Goal: Information Seeking & Learning: Learn about a topic

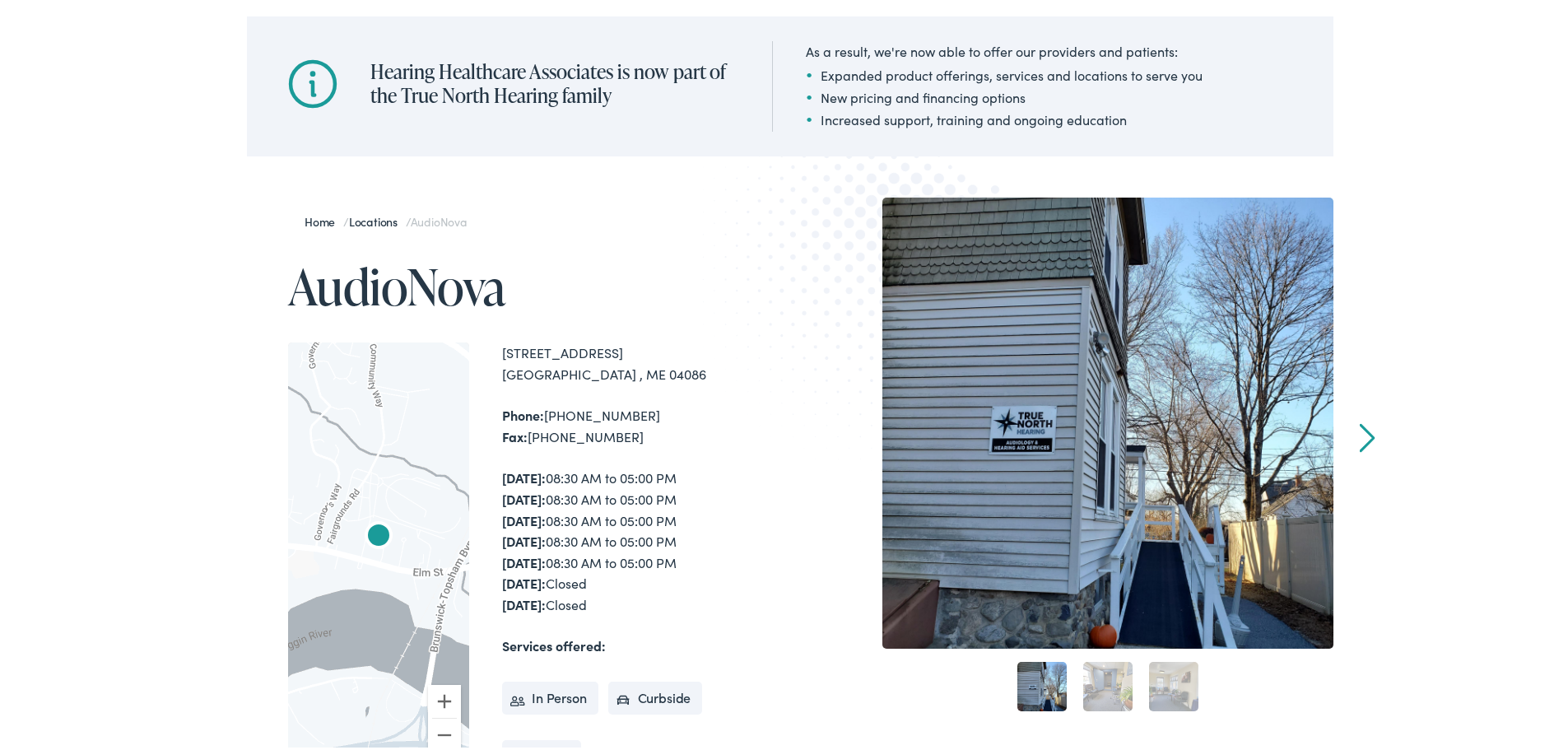
scroll to position [164, 0]
click at [1361, 432] on link "Next" at bounding box center [1368, 433] width 16 height 29
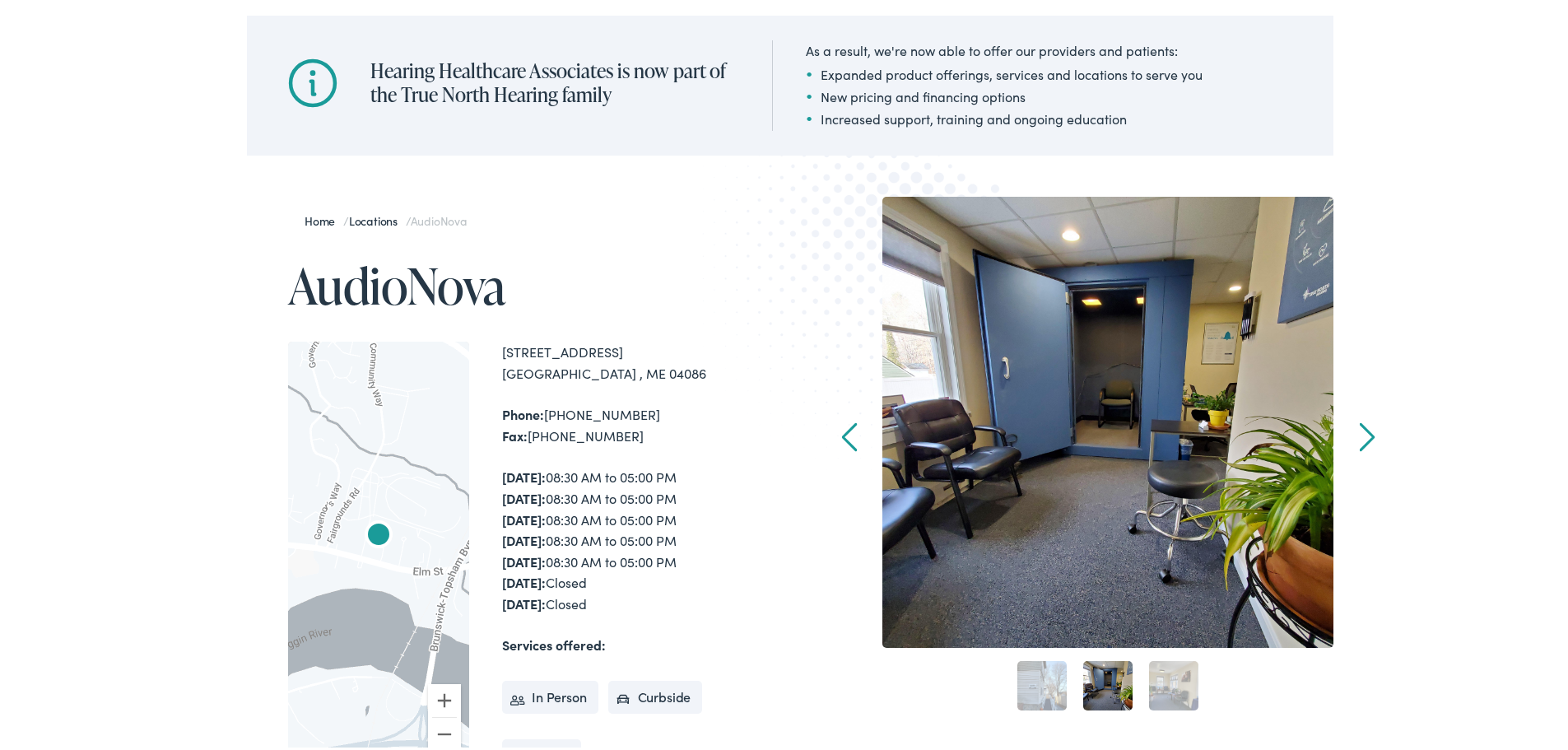
click at [1361, 432] on link "Next" at bounding box center [1368, 433] width 16 height 29
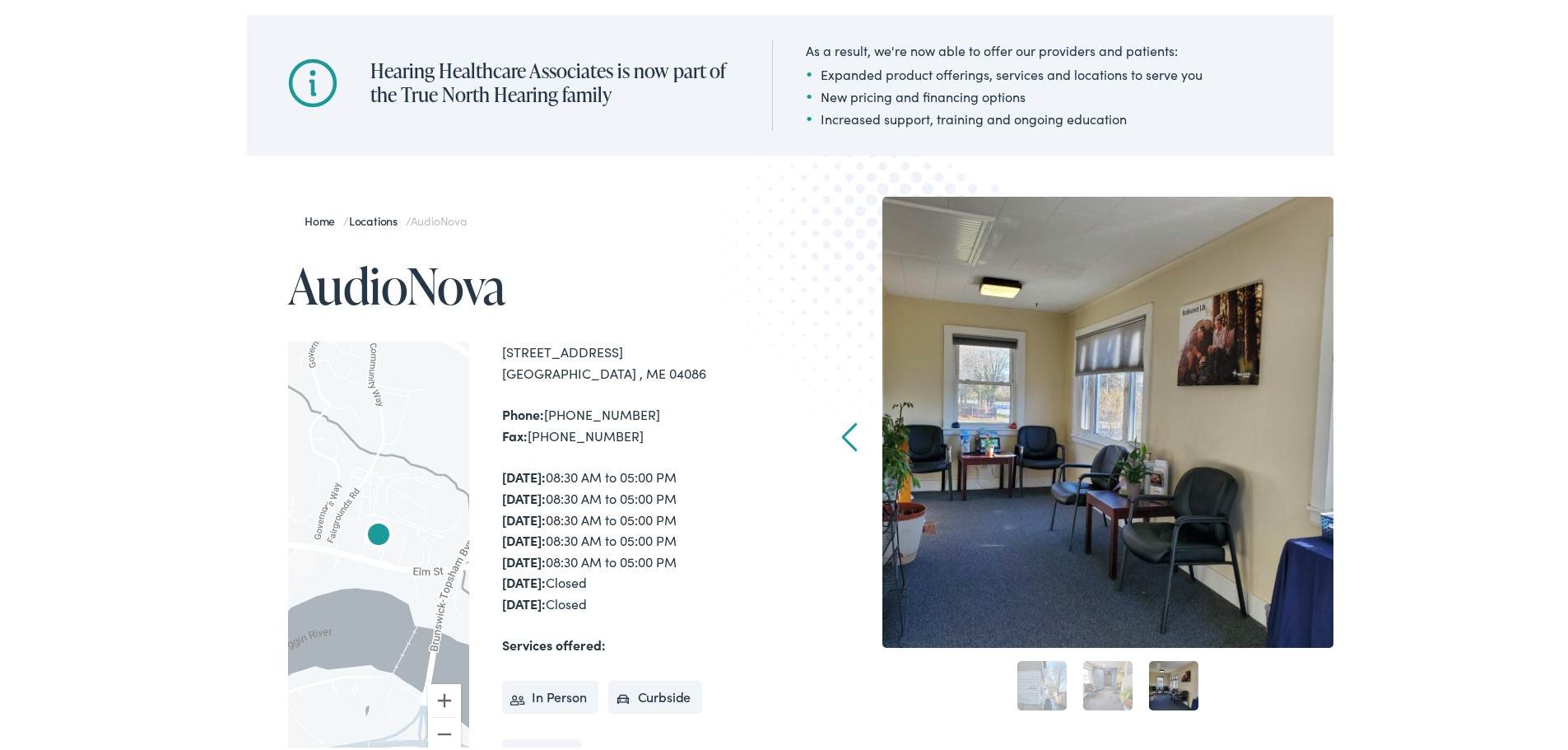
click at [1361, 432] on div "Home / Locations / AudioNova AudioNova ← Move left → Move right ↑ Move up ↓ Mov…" at bounding box center [790, 560] width 1580 height 896
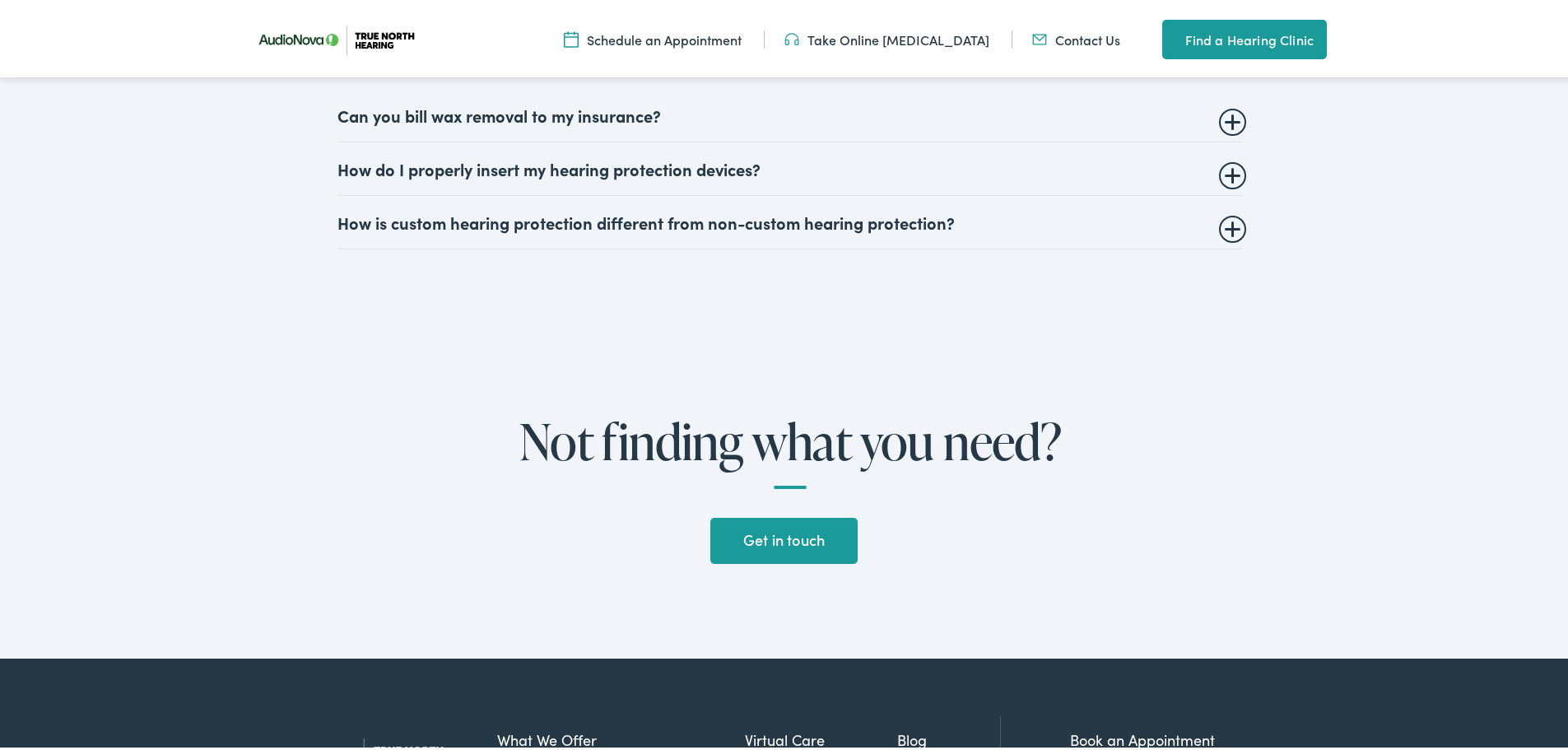
scroll to position [3541, 0]
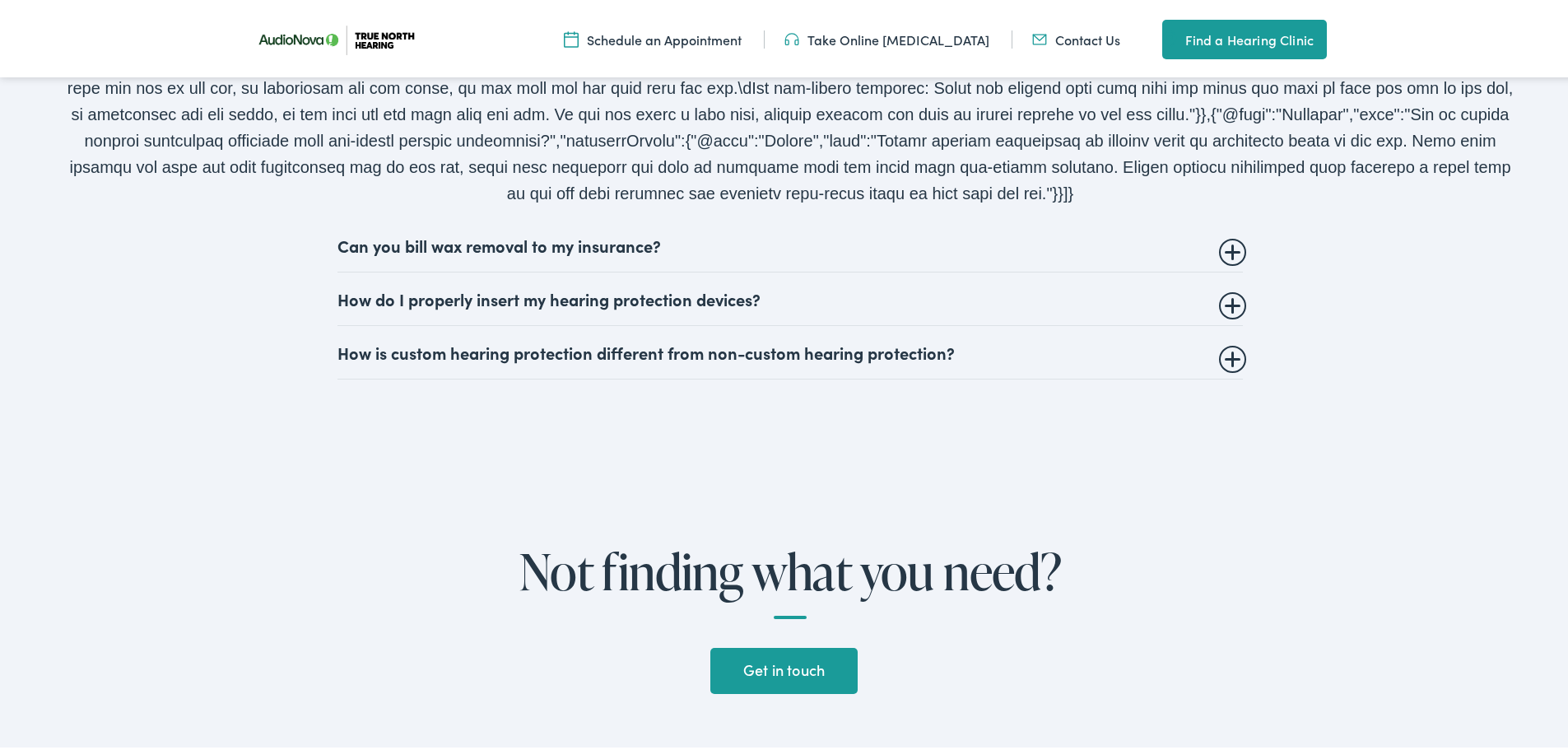
click at [1228, 359] on summary "How is custom hearing protection different from non-custom hearing protection?" at bounding box center [790, 349] width 906 height 20
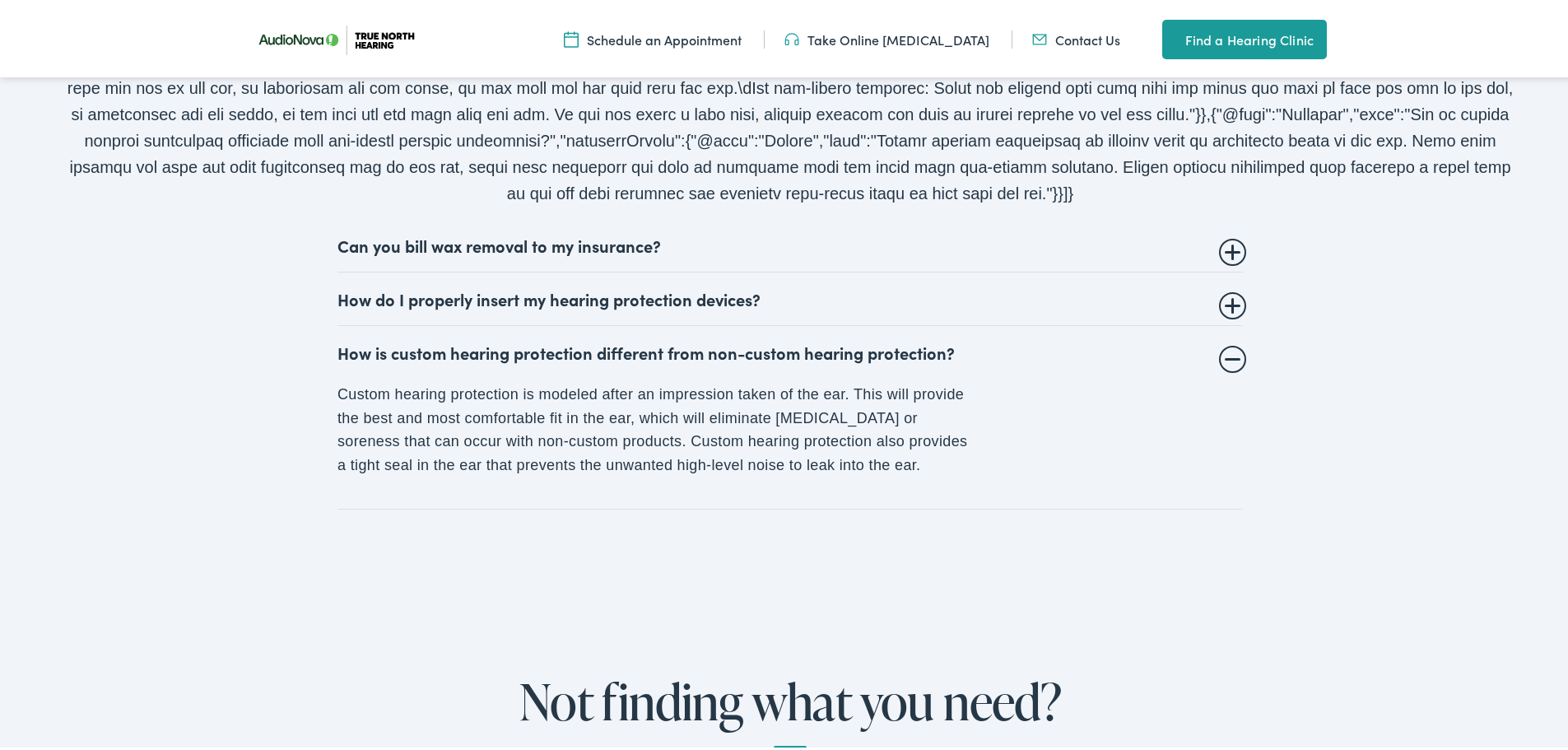
click at [1225, 385] on details "How is custom hearing protection different from non-custom hearing protection? …" at bounding box center [790, 415] width 906 height 184
click at [1232, 359] on summary "How is custom hearing protection different from non-custom hearing protection?" at bounding box center [790, 349] width 906 height 20
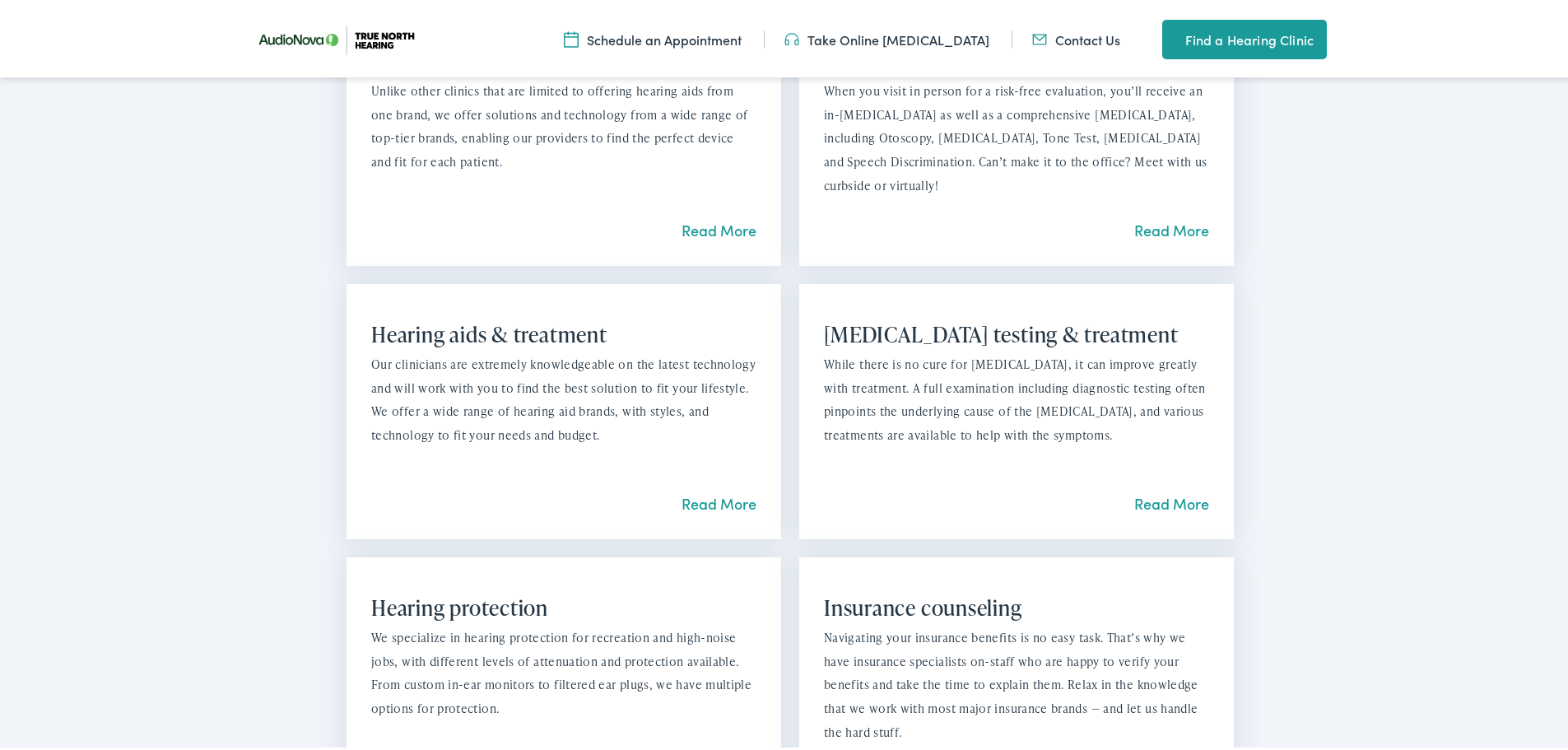
scroll to position [1400, 0]
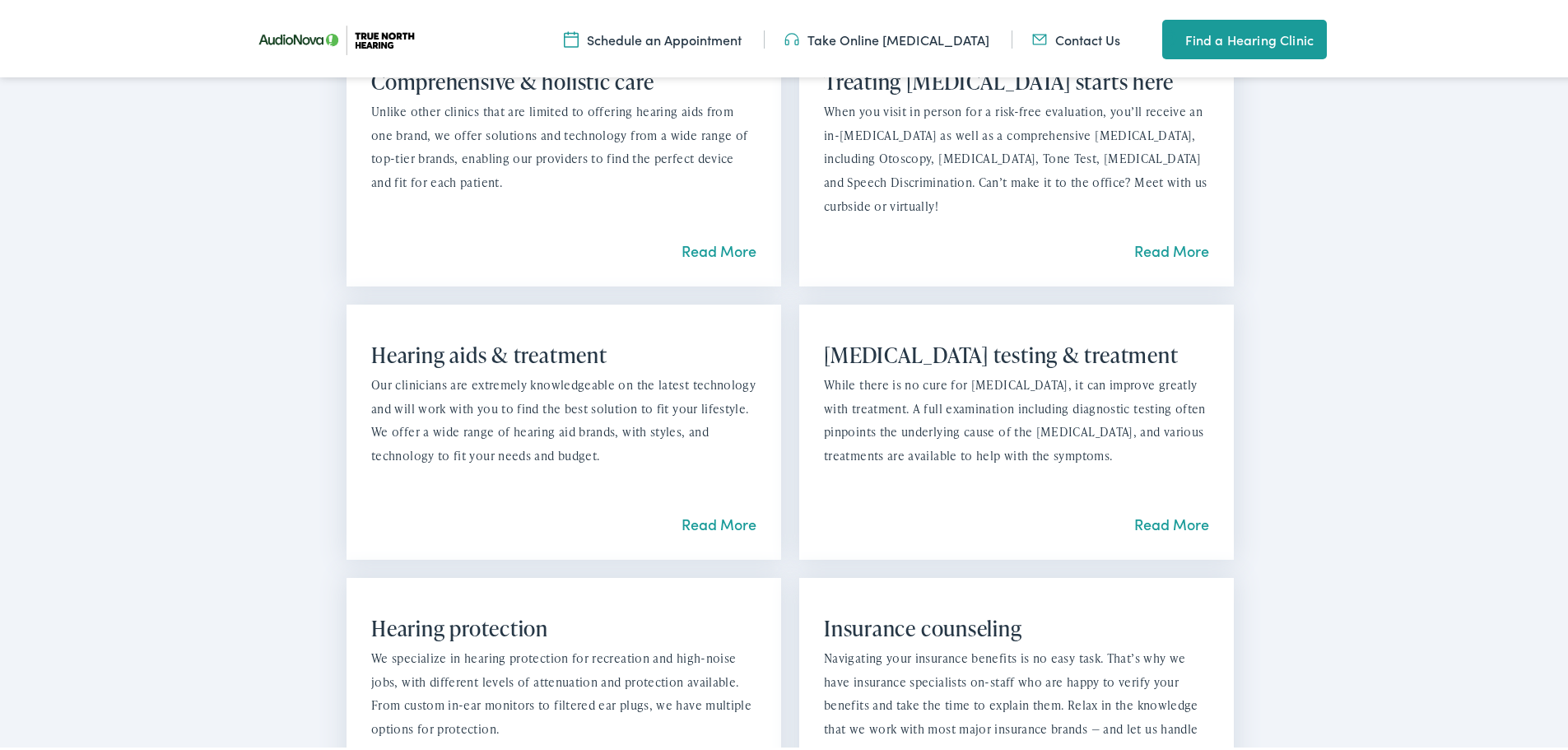
click at [690, 528] on link "Read More" at bounding box center [719, 521] width 75 height 21
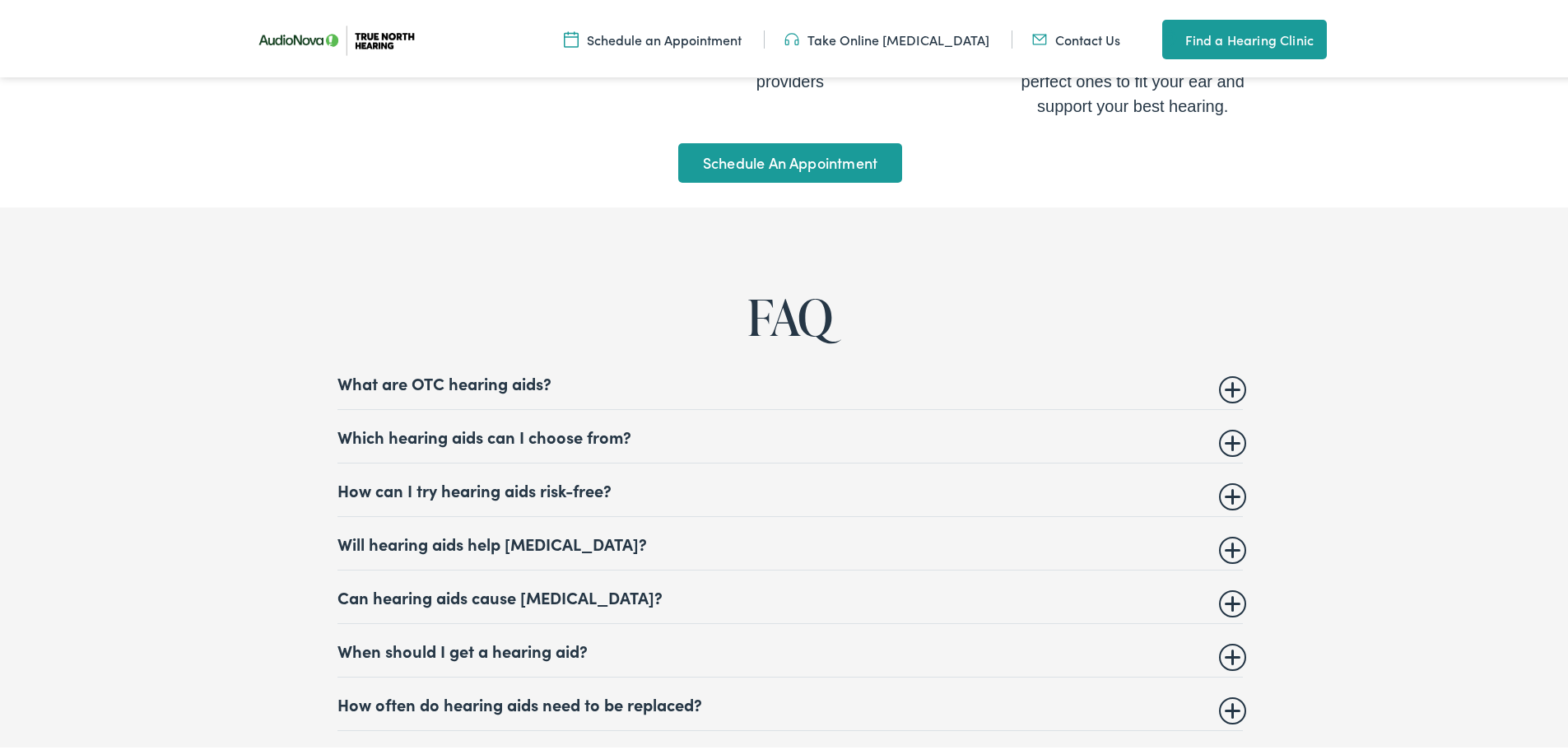
scroll to position [6505, 0]
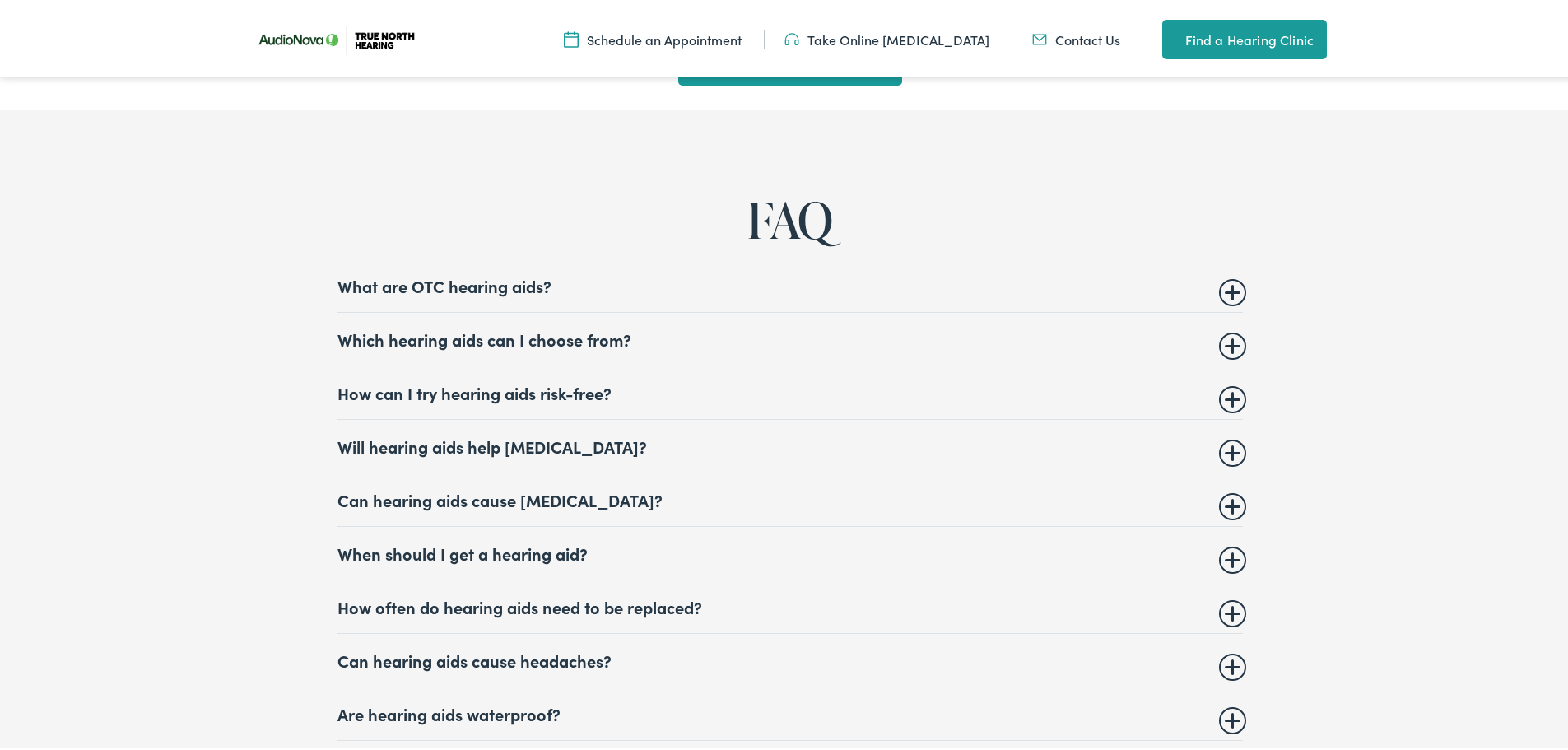
click at [1224, 329] on summary "Which hearing aids can I choose from?" at bounding box center [790, 336] width 906 height 20
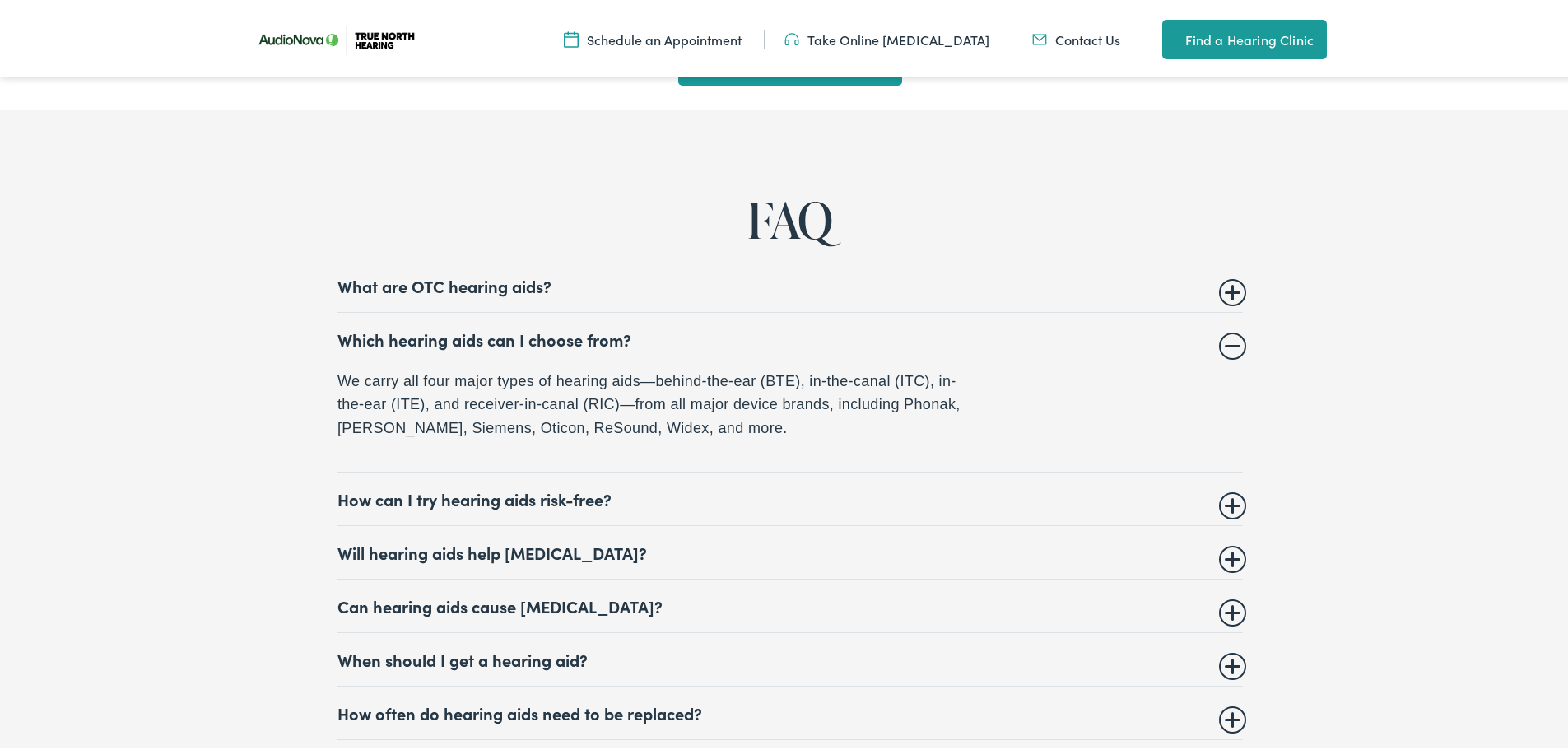
click at [1224, 329] on summary "Which hearing aids can I choose from?" at bounding box center [790, 336] width 906 height 20
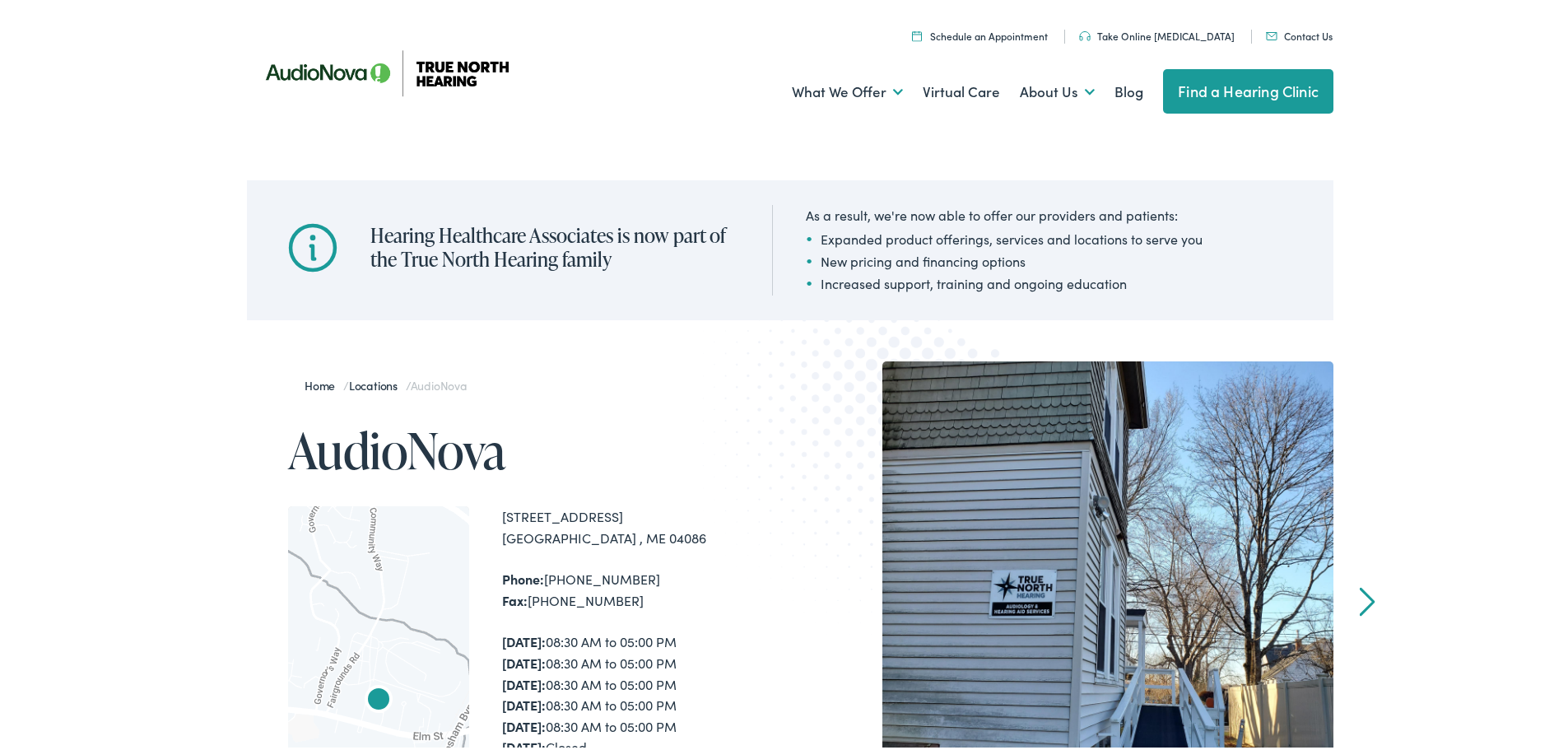
click at [379, 382] on link "Locations" at bounding box center [377, 382] width 57 height 16
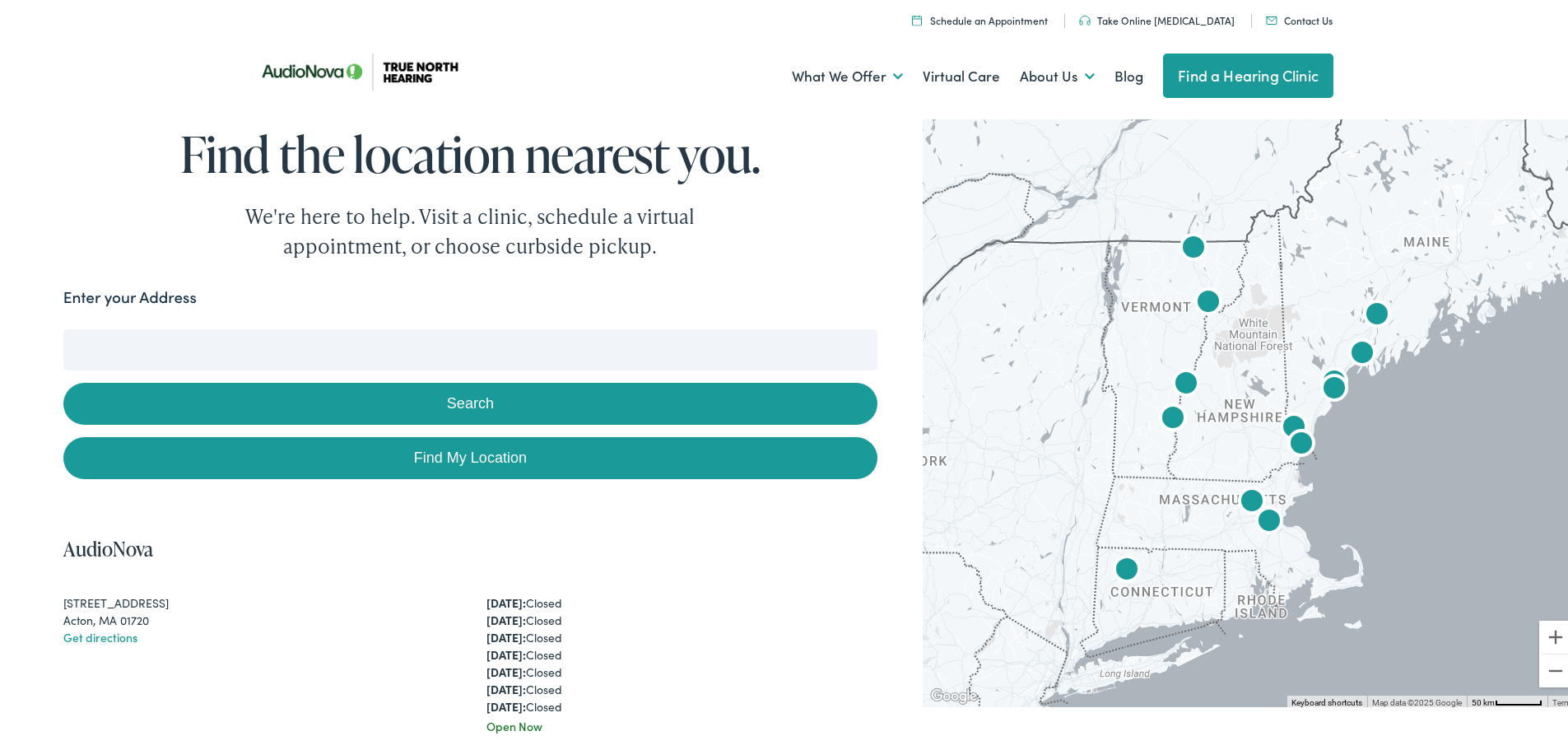
click at [1353, 348] on img "AudioNova" at bounding box center [1362, 352] width 39 height 39
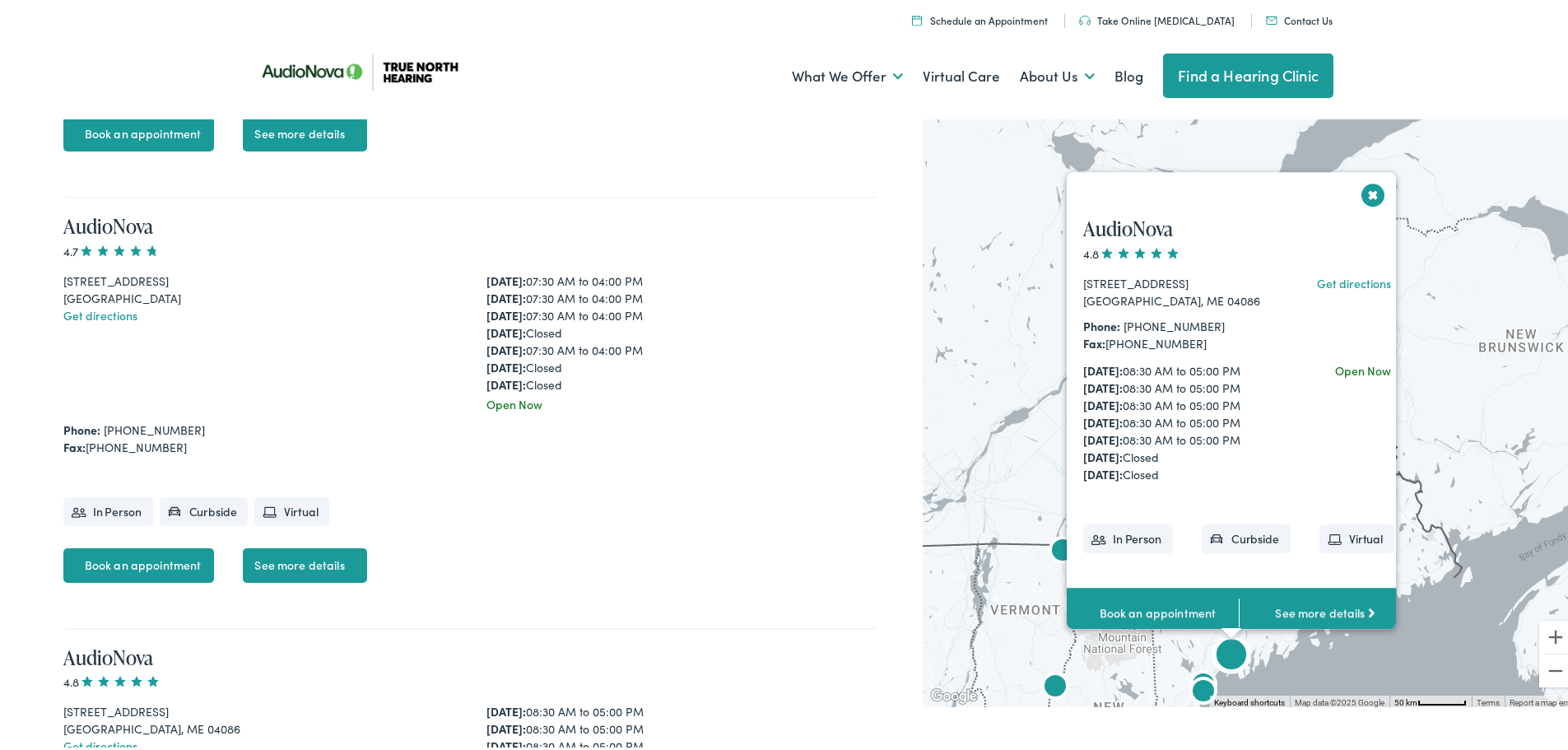
scroll to position [4682, 0]
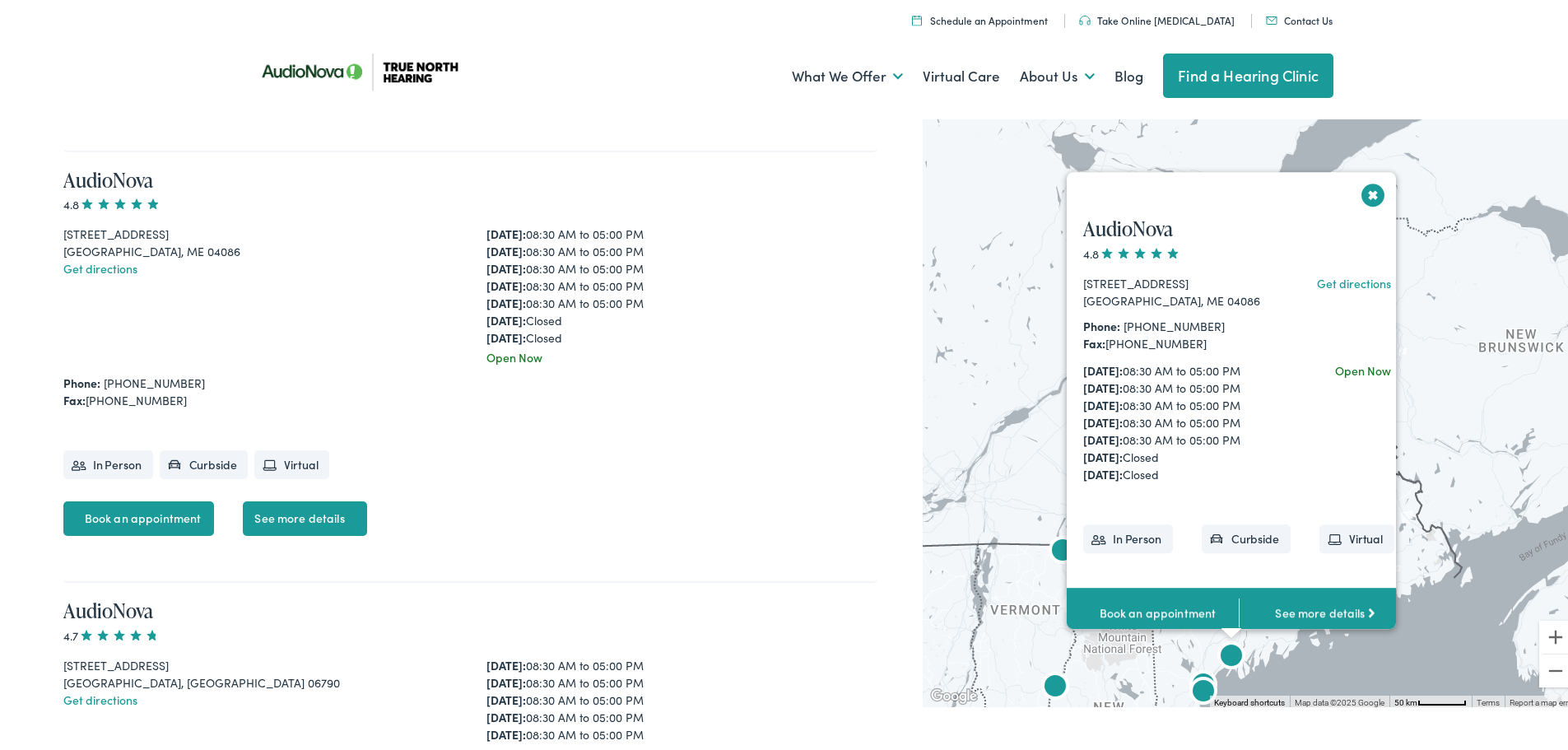
click at [1361, 179] on button "Close" at bounding box center [1373, 191] width 29 height 29
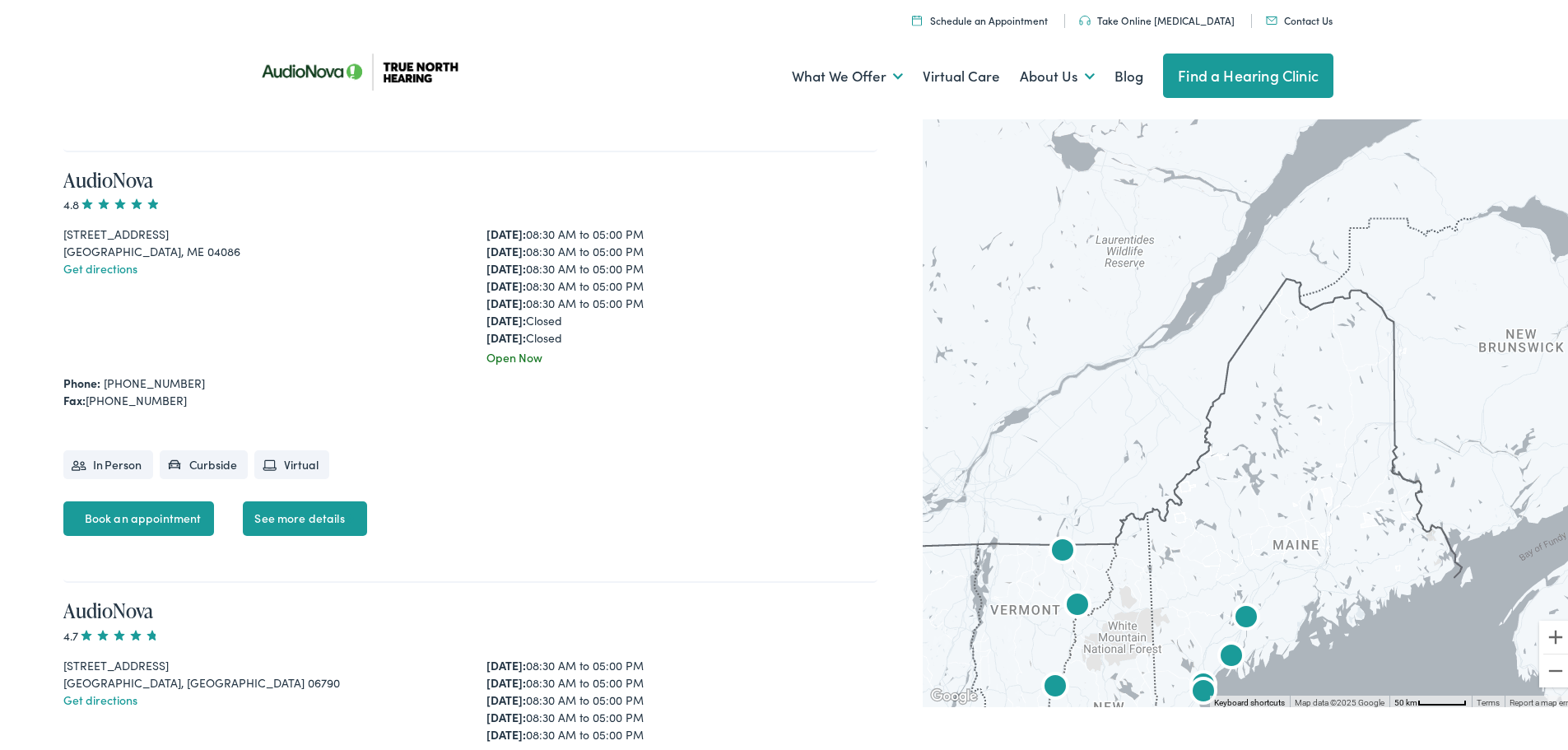
click at [1238, 610] on img "True North Hearing by AudioNova" at bounding box center [1246, 616] width 39 height 39
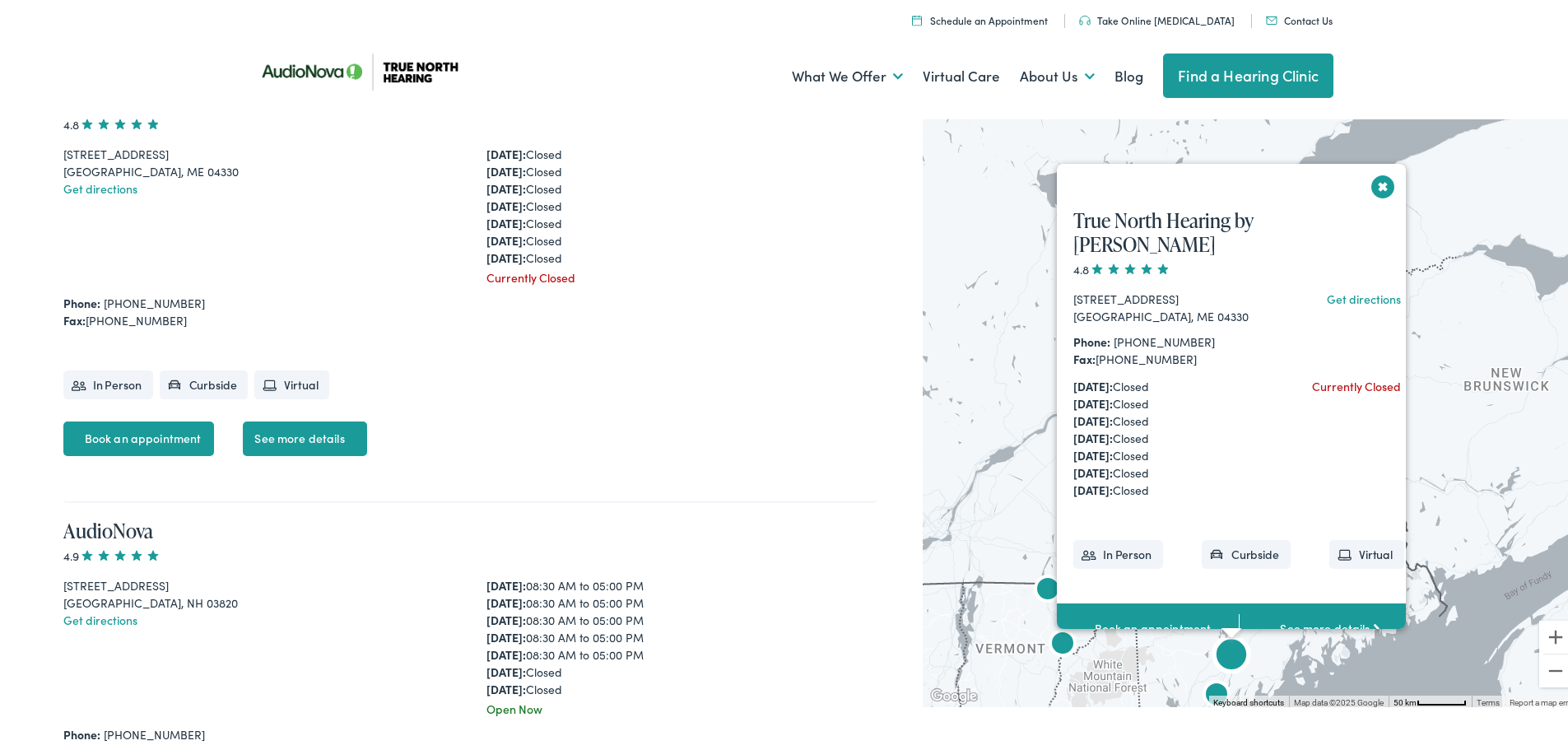
scroll to position [801, 0]
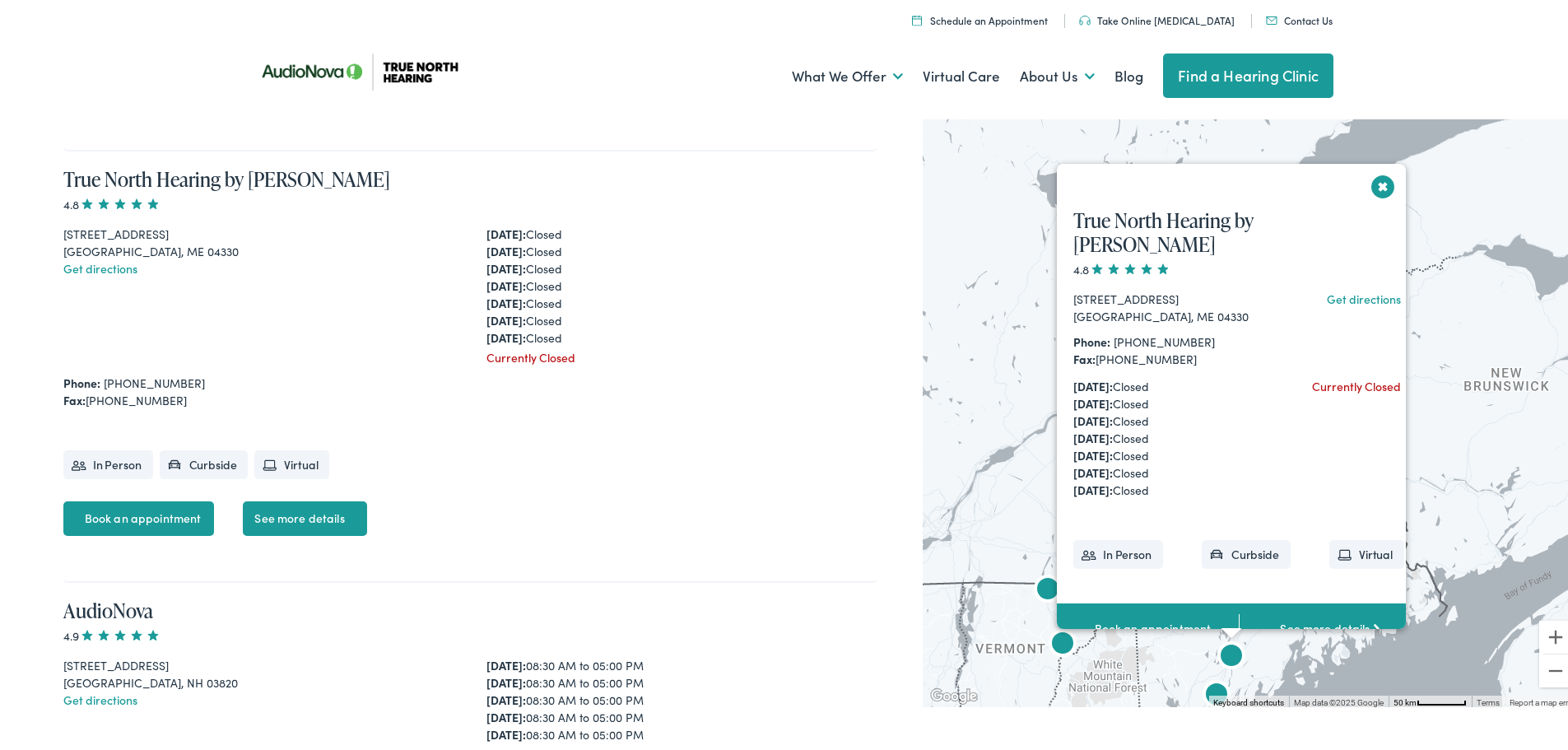
click at [1369, 179] on button "Close" at bounding box center [1383, 183] width 29 height 29
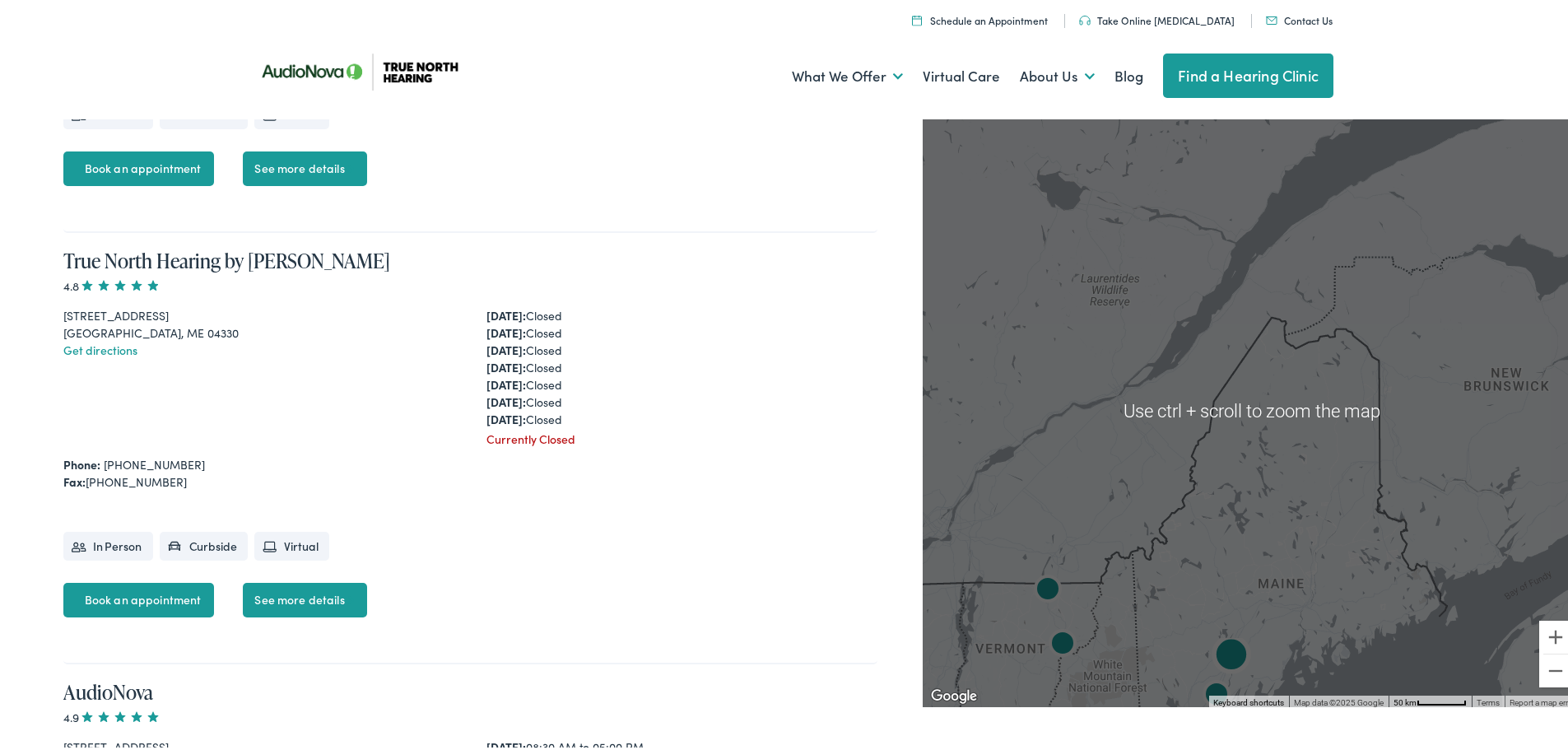
scroll to position [718, 0]
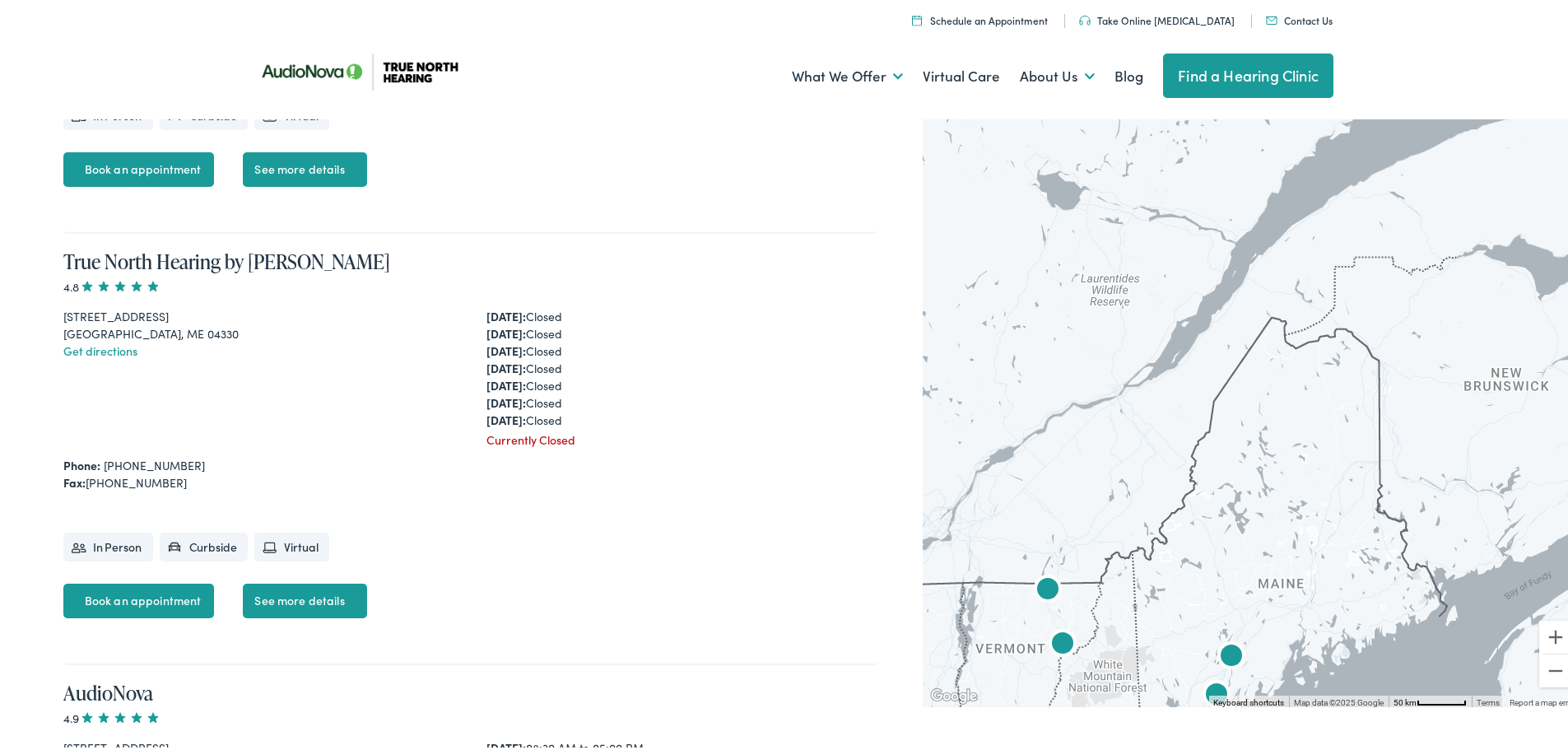
click at [1466, 474] on div "To navigate, press the arrow keys." at bounding box center [1251, 408] width 658 height 593
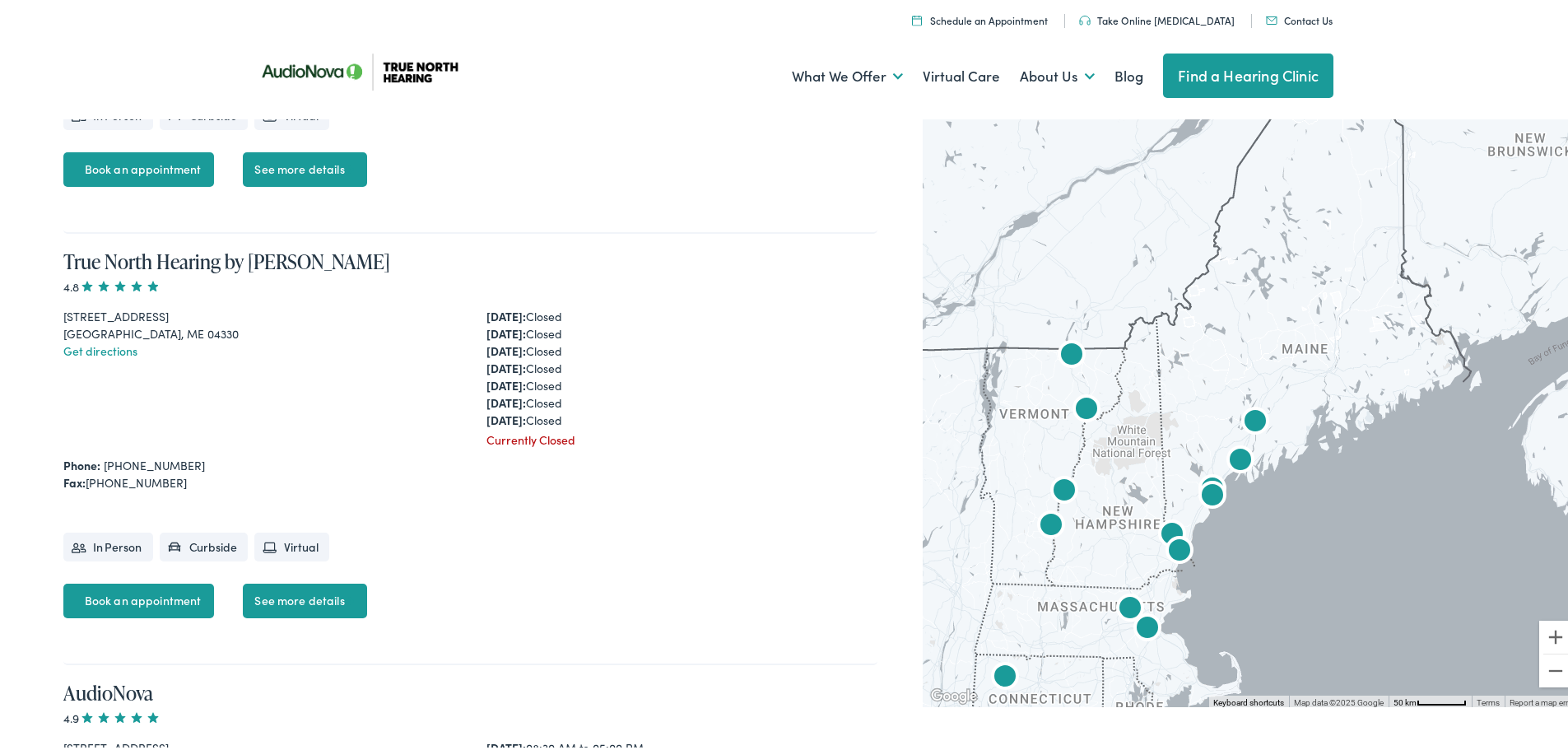
drag, startPoint x: 1371, startPoint y: 576, endPoint x: 1394, endPoint y: 338, distance: 239.1
click at [1394, 338] on div at bounding box center [1251, 408] width 658 height 593
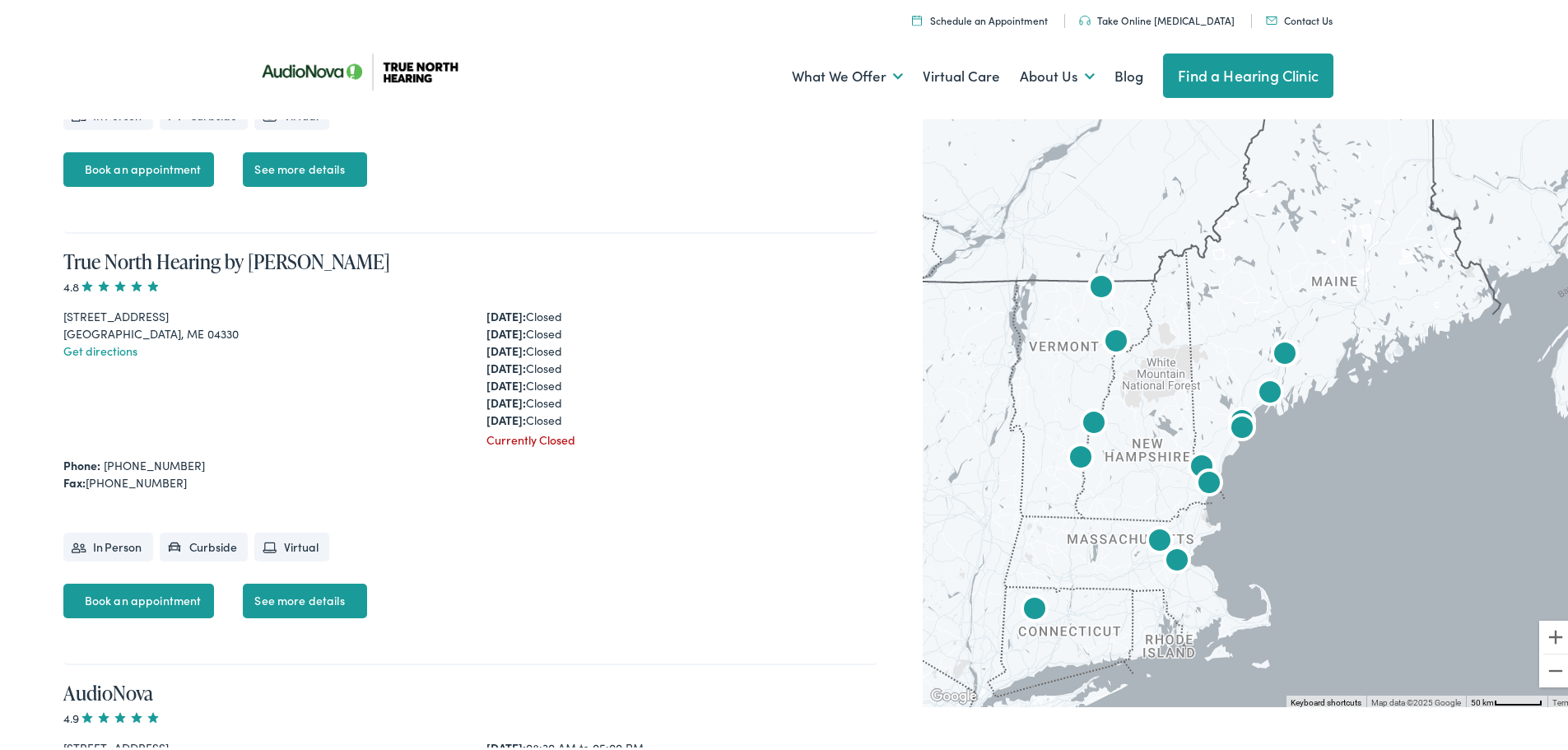
drag, startPoint x: 1368, startPoint y: 534, endPoint x: 1398, endPoint y: 464, distance: 76.2
click at [1398, 464] on div at bounding box center [1251, 408] width 658 height 593
